Goal: Information Seeking & Learning: Find specific fact

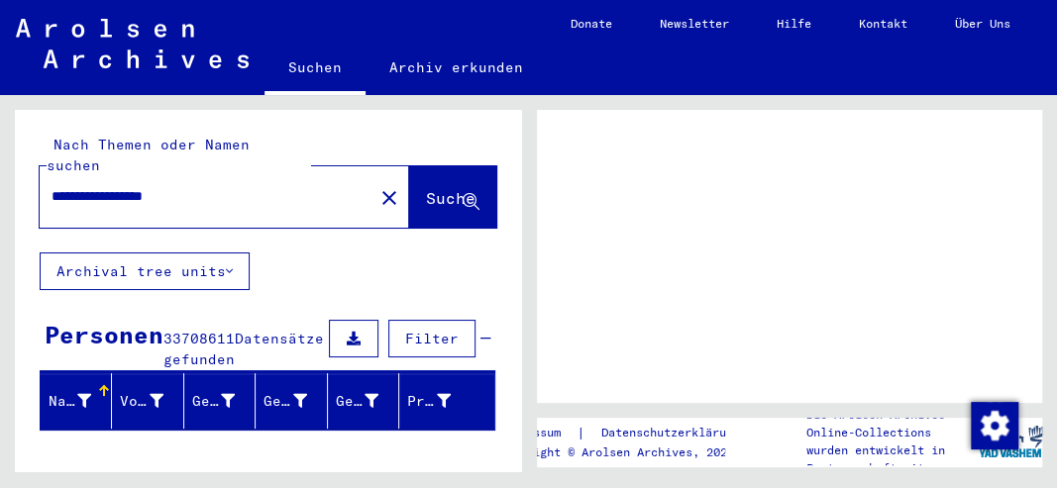
click at [177, 290] on button "Archival tree units" at bounding box center [145, 272] width 210 height 38
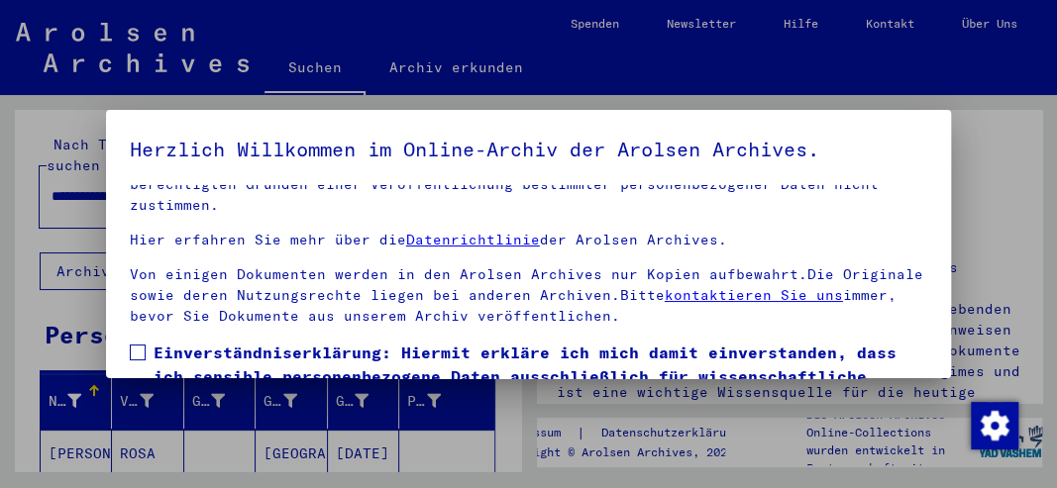
scroll to position [285, 0]
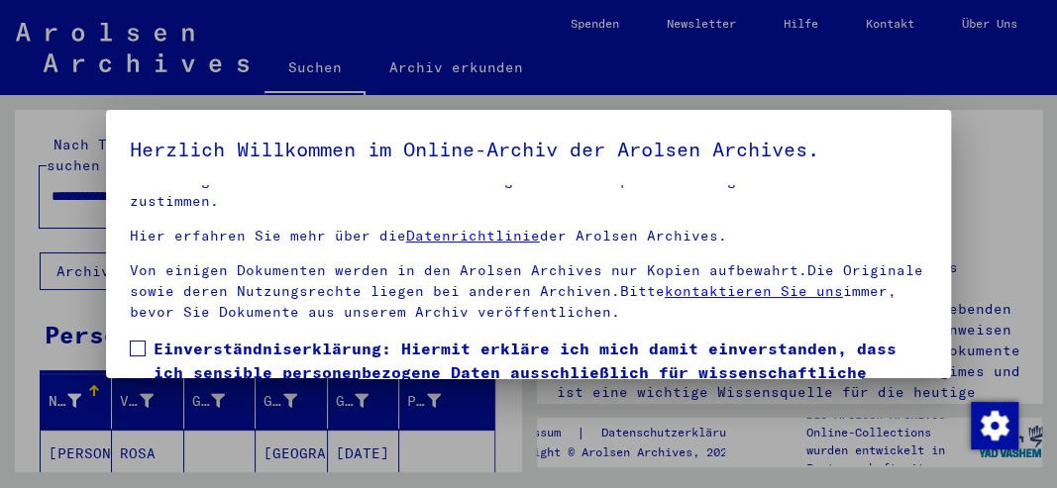
click at [141, 347] on span at bounding box center [138, 349] width 16 height 16
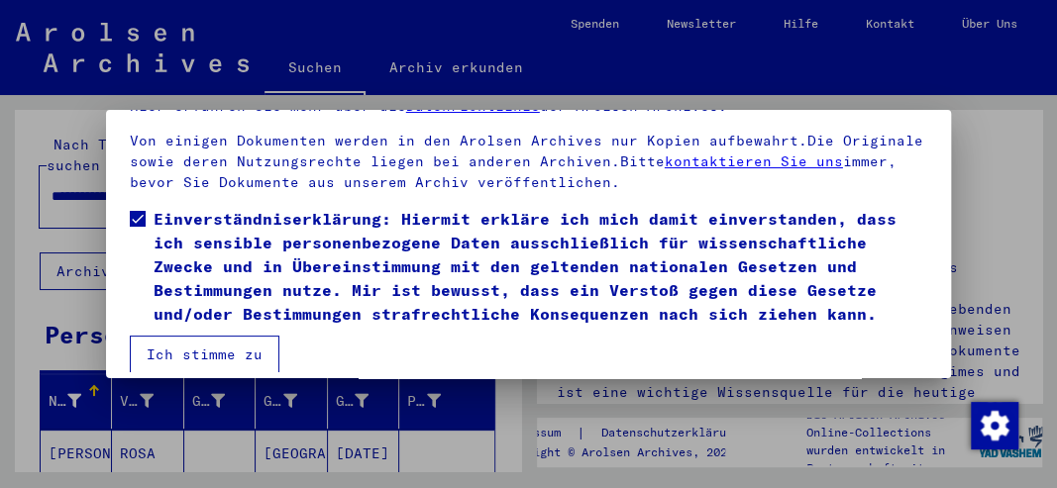
scroll to position [132, 0]
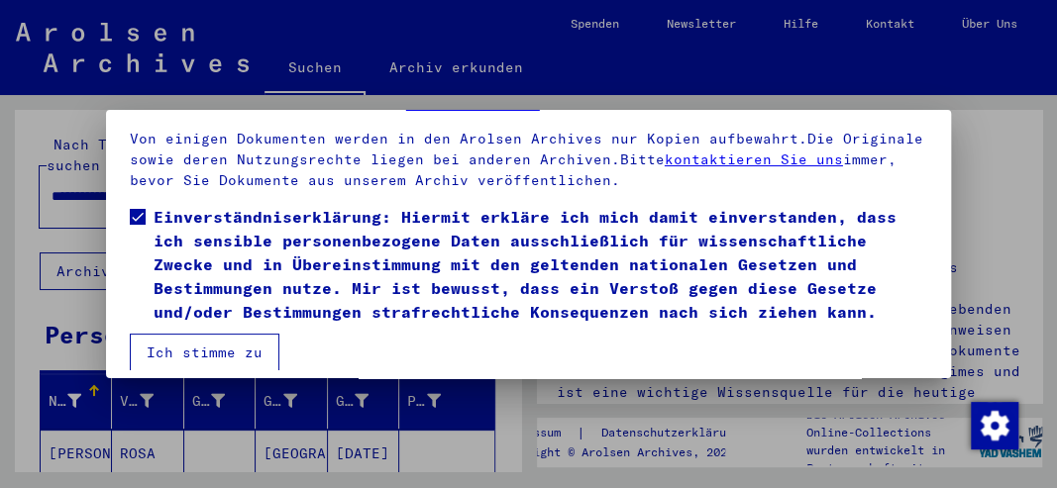
click at [195, 351] on button "Ich stimme zu" at bounding box center [205, 353] width 150 height 38
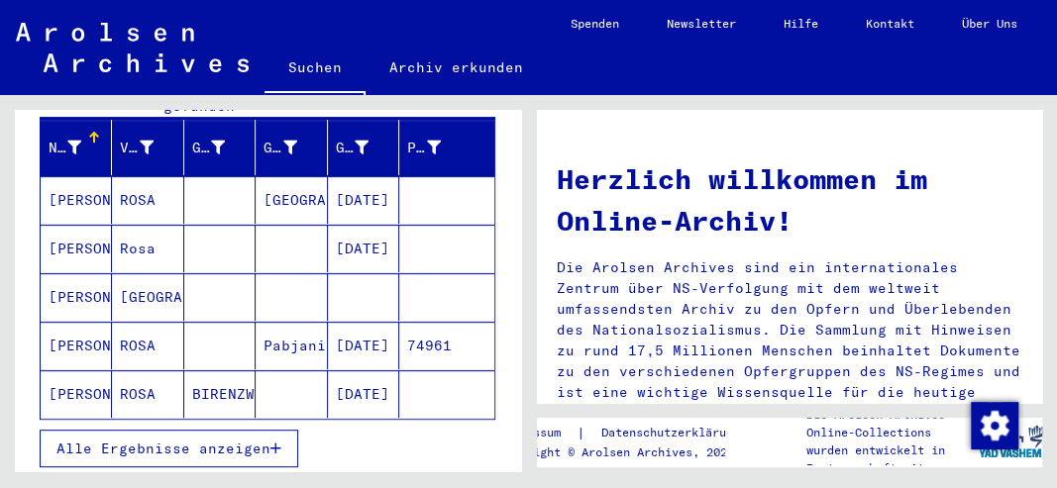
scroll to position [198, 0]
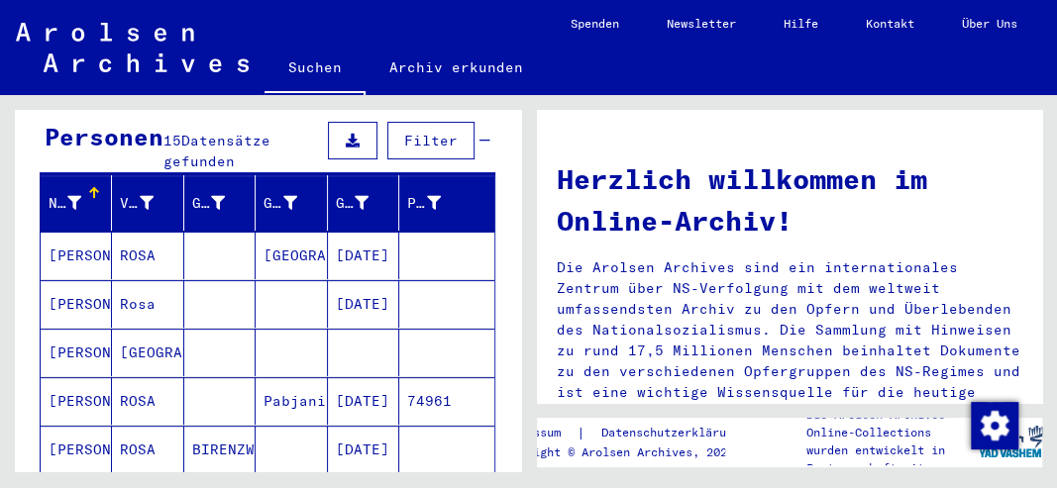
click at [58, 376] on mat-cell "[PERSON_NAME]" at bounding box center [76, 353] width 71 height 48
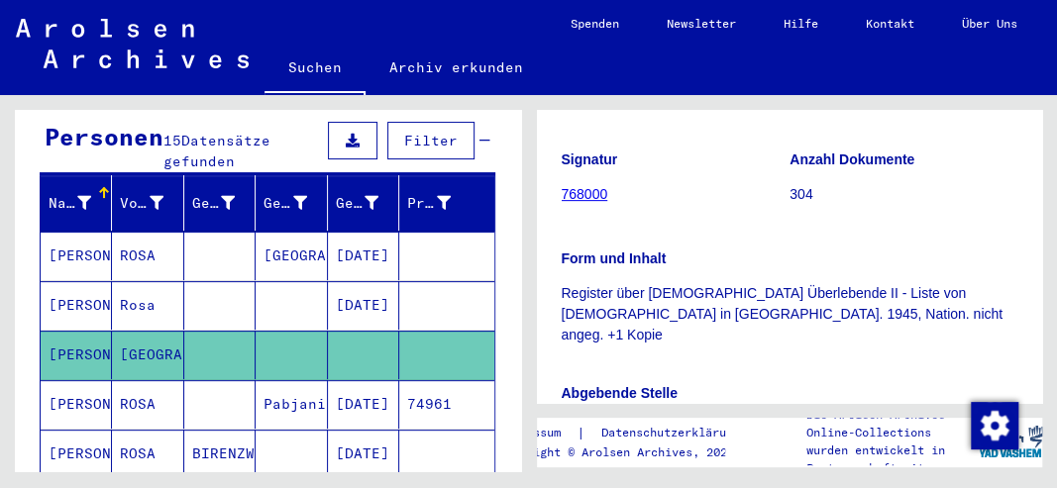
scroll to position [396, 0]
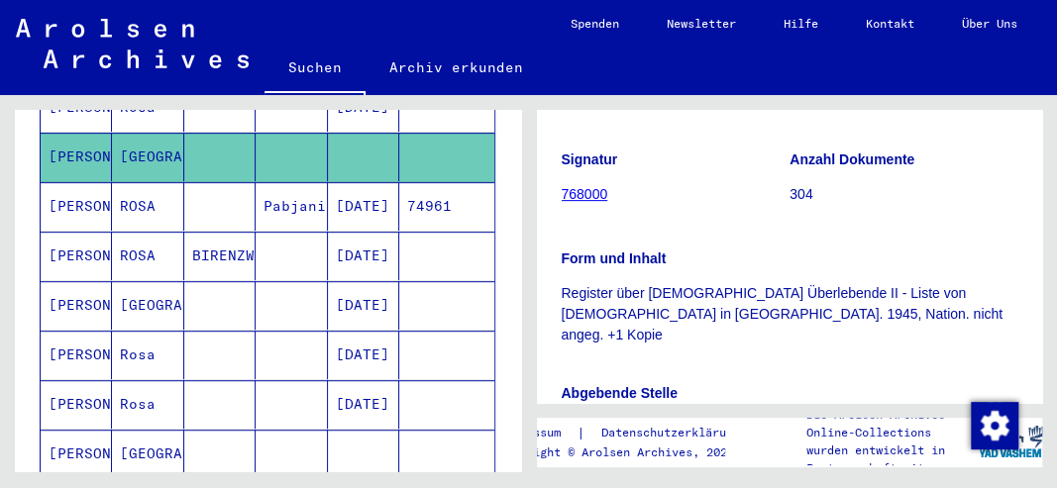
click at [82, 330] on mat-cell "[PERSON_NAME]" at bounding box center [76, 305] width 71 height 49
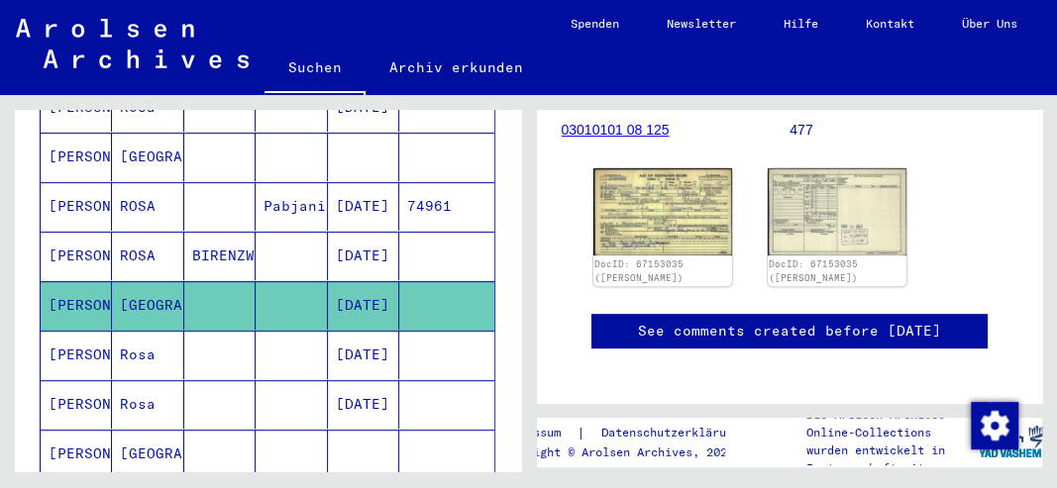
scroll to position [330, 0]
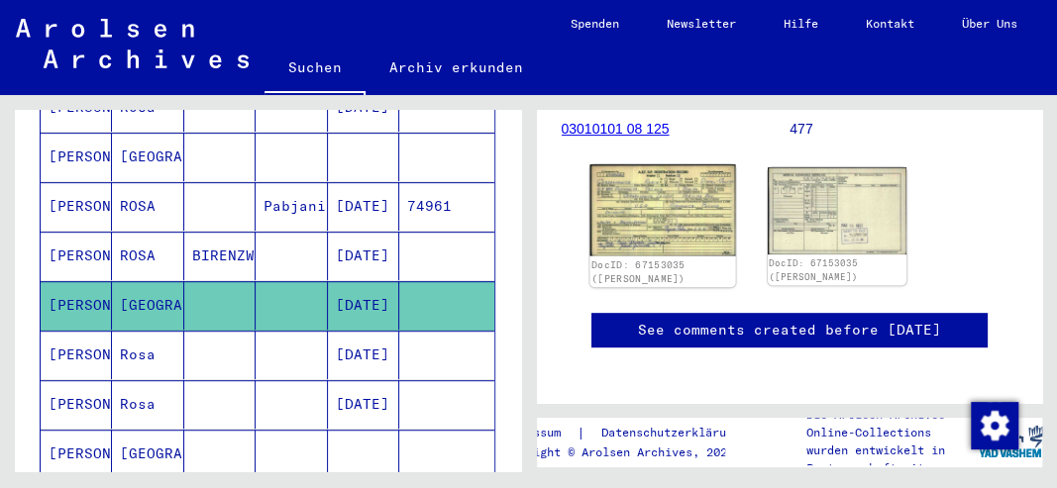
click at [679, 255] on img at bounding box center [662, 209] width 146 height 91
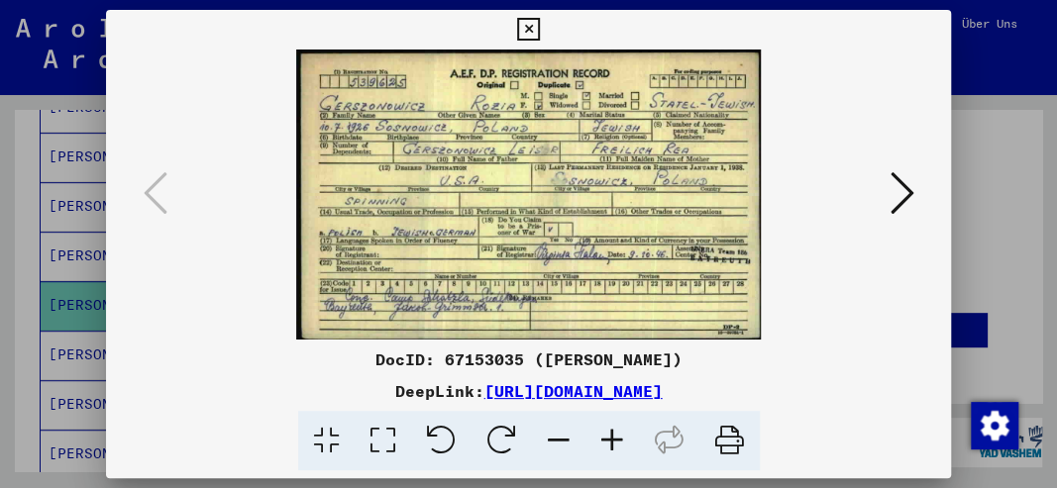
click at [537, 19] on icon at bounding box center [528, 30] width 23 height 24
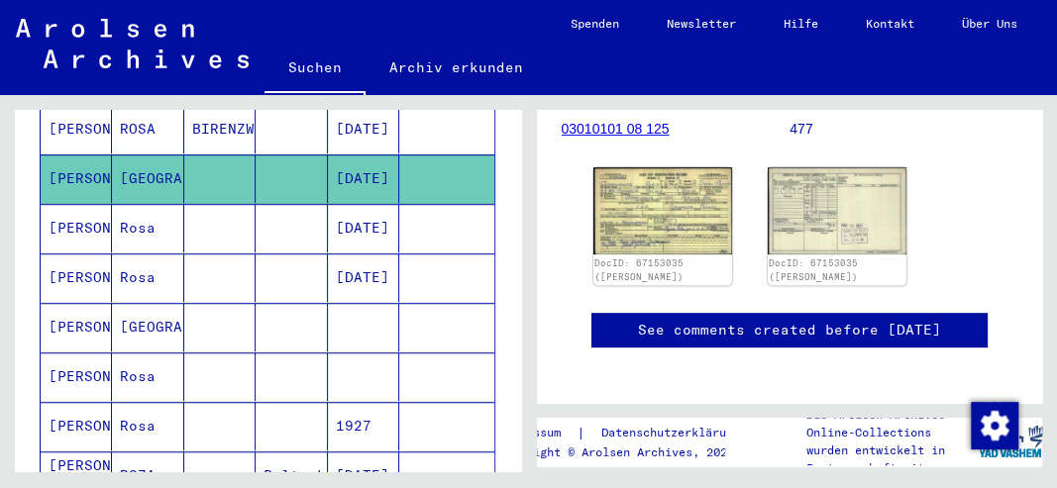
scroll to position [528, 0]
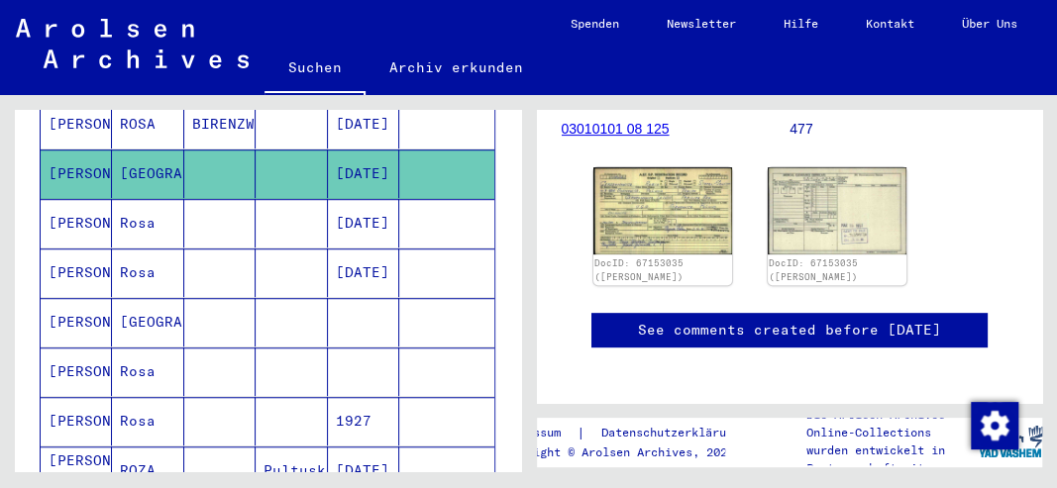
click at [72, 347] on mat-cell "[PERSON_NAME]" at bounding box center [76, 322] width 71 height 49
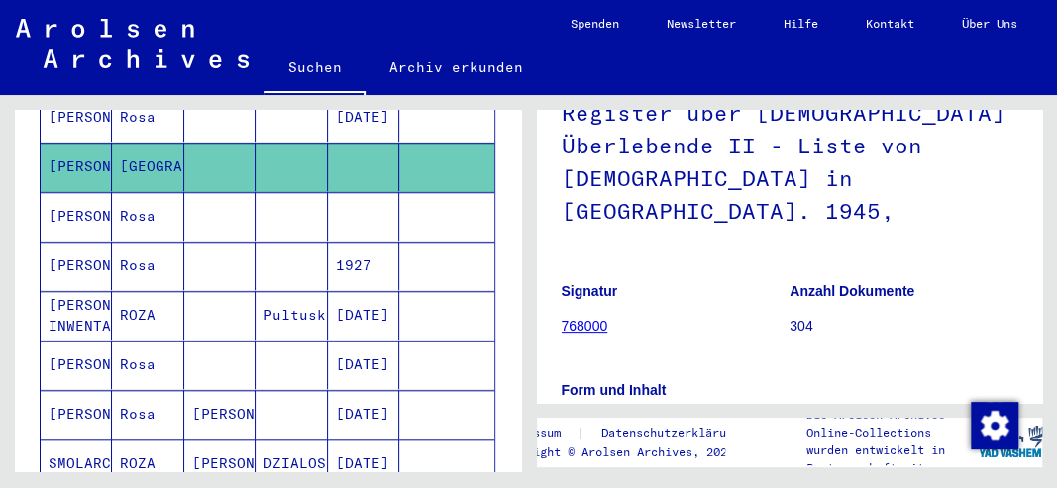
scroll to position [660, 0]
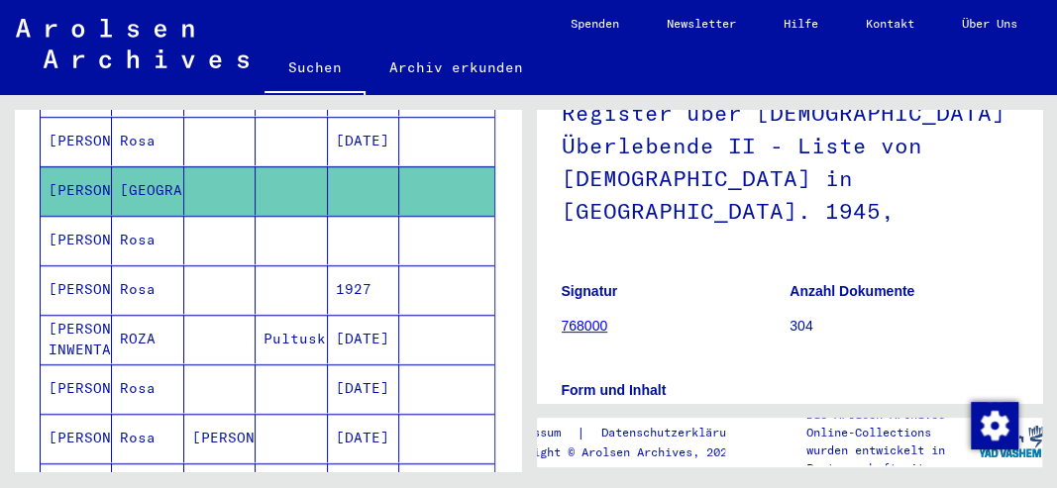
click at [61, 314] on mat-cell "[PERSON_NAME]" at bounding box center [76, 289] width 71 height 49
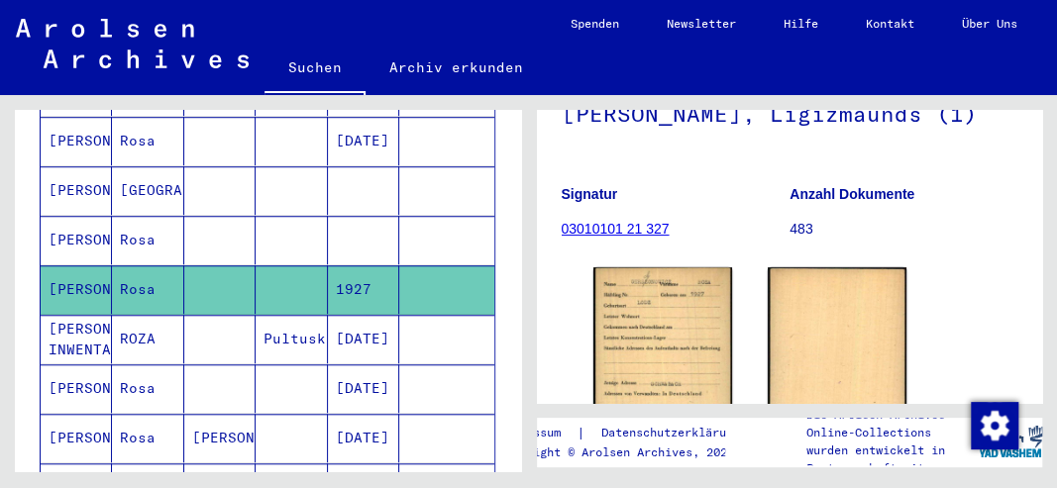
scroll to position [396, 0]
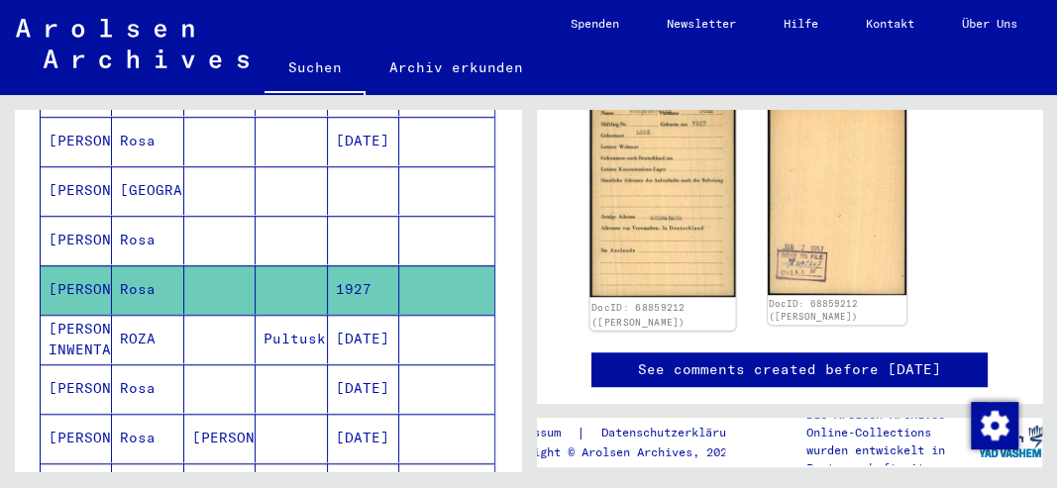
click at [655, 286] on img at bounding box center [662, 197] width 146 height 202
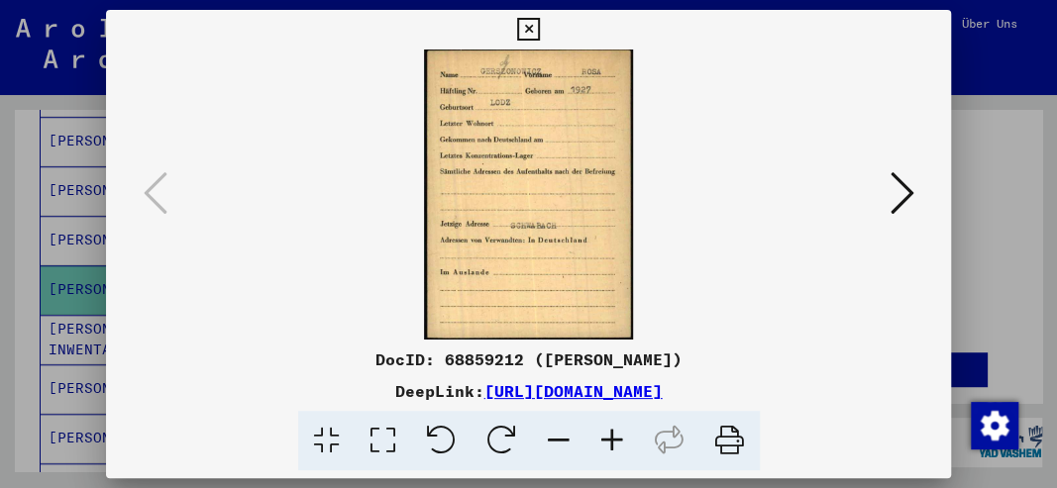
click at [889, 202] on icon at bounding box center [901, 193] width 24 height 48
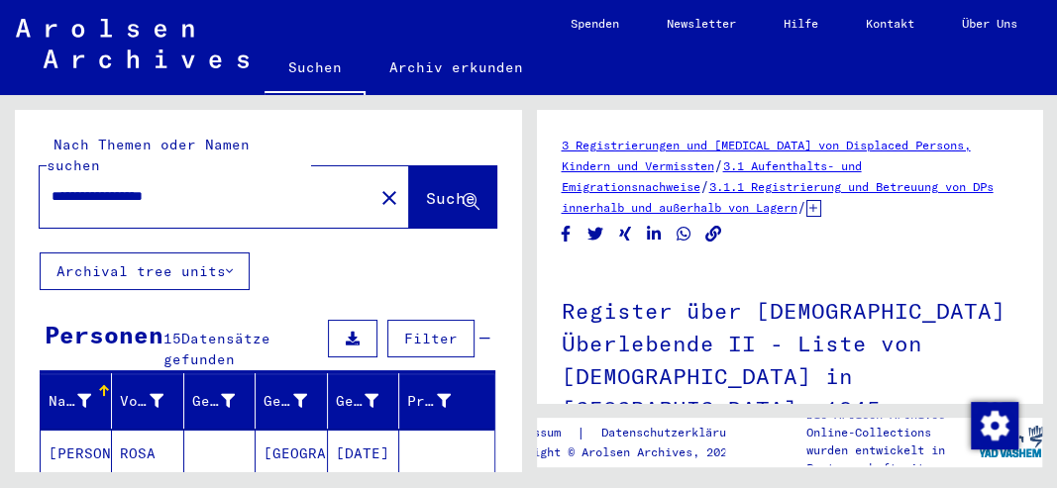
drag, startPoint x: 206, startPoint y: 230, endPoint x: 161, endPoint y: 227, distance: 44.7
click at [161, 207] on input "**********" at bounding box center [206, 196] width 310 height 21
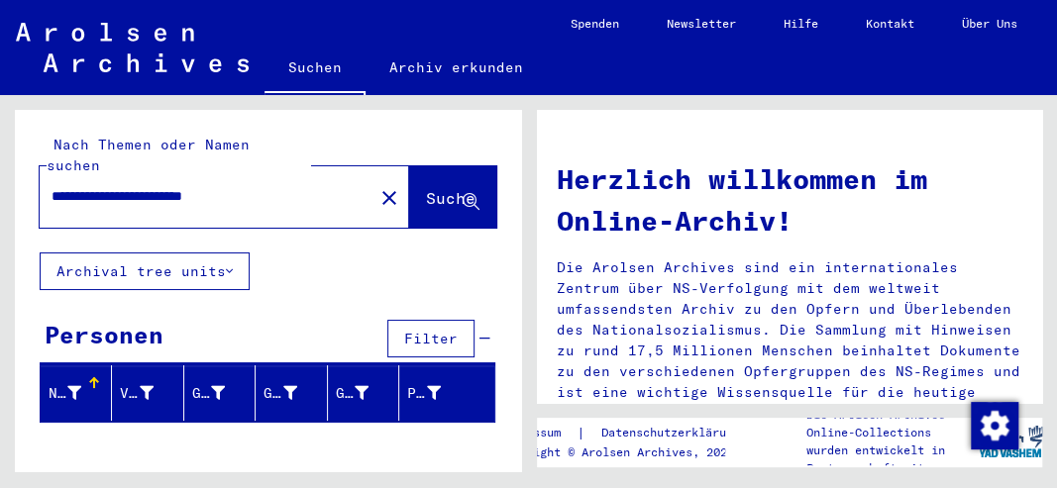
click at [198, 290] on button "Archival tree units" at bounding box center [145, 272] width 210 height 38
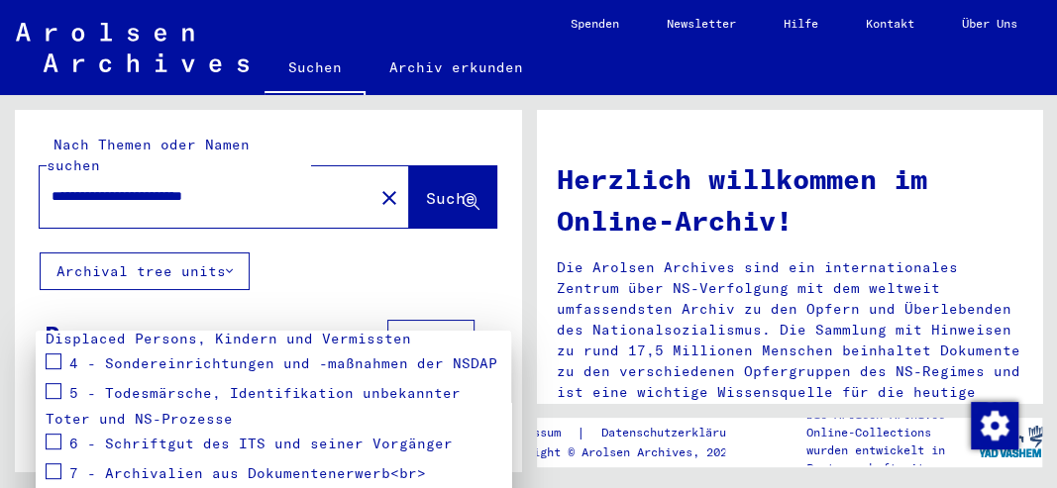
click at [460, 291] on div at bounding box center [528, 244] width 1057 height 488
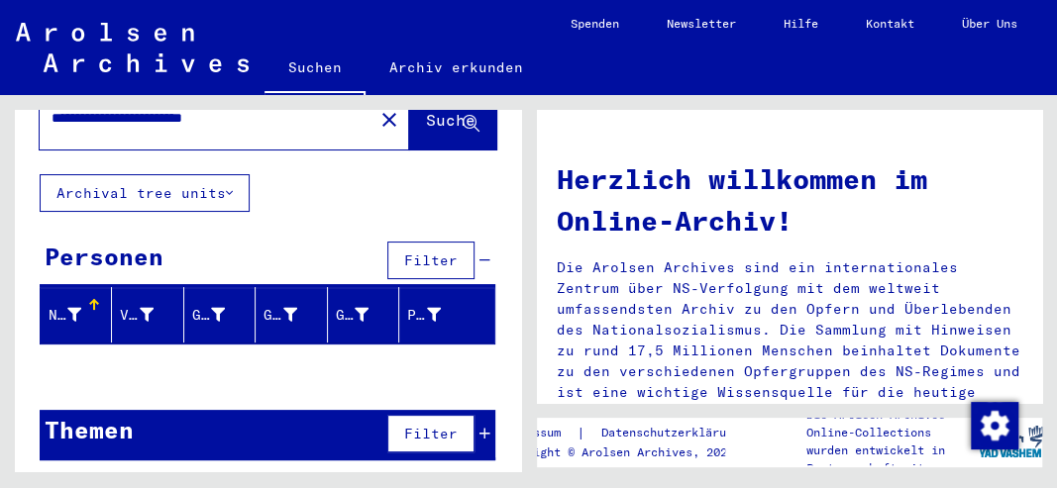
click at [184, 212] on button "Archival tree units" at bounding box center [145, 193] width 210 height 38
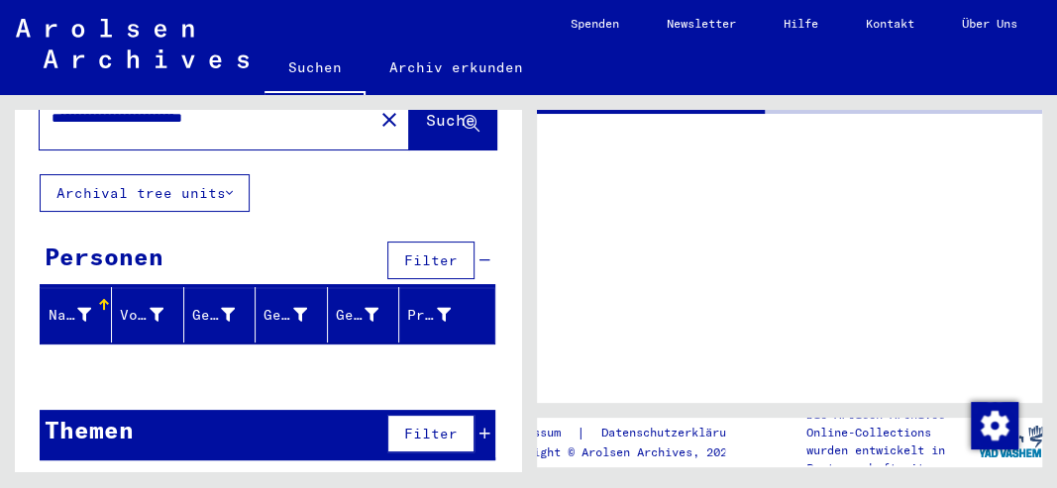
type input "**********"
